Goal: Navigation & Orientation: Find specific page/section

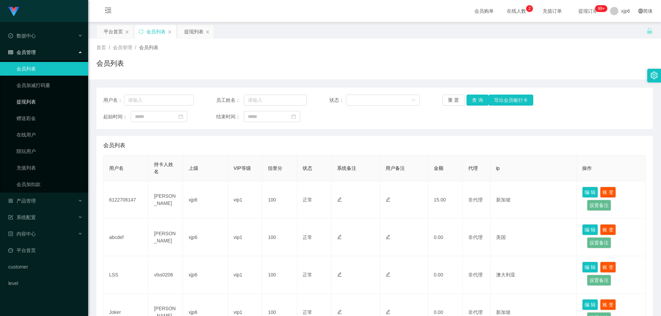
click at [36, 101] on link "提现列表" at bounding box center [50, 102] width 66 height 14
